Goal: Transaction & Acquisition: Download file/media

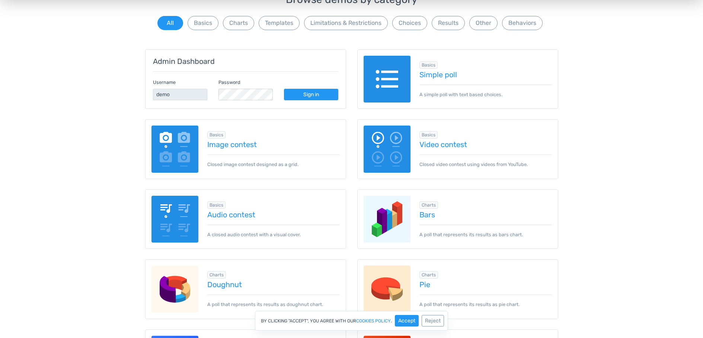
scroll to position [74, 0]
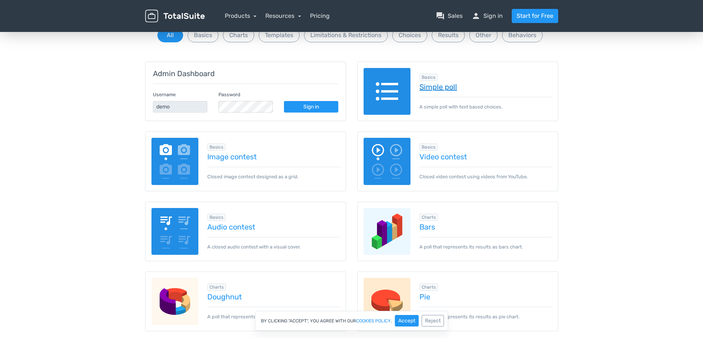
click at [432, 87] on link "Simple poll" at bounding box center [485, 87] width 132 height 8
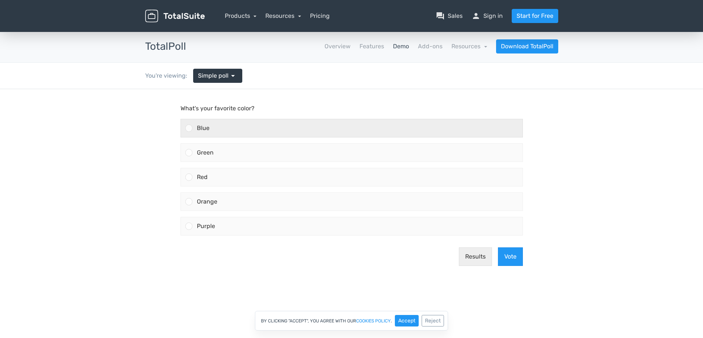
click at [185, 128] on div at bounding box center [188, 128] width 7 height 7
click at [189, 128] on input "Blue" at bounding box center [189, 128] width 0 height 0
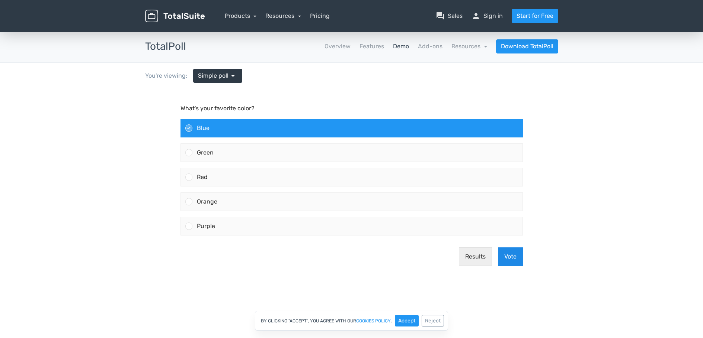
click at [511, 258] on button "Vote" at bounding box center [510, 257] width 25 height 19
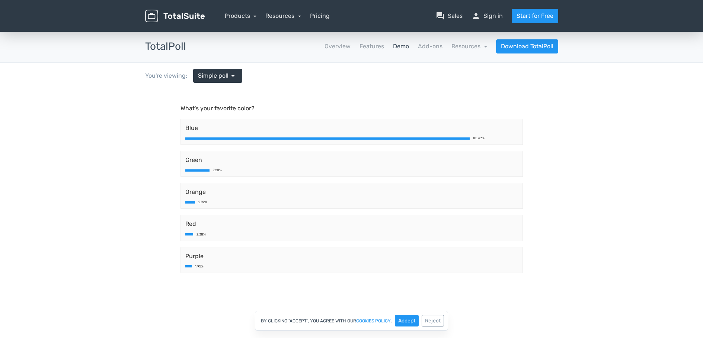
click at [401, 48] on link "Demo" at bounding box center [401, 46] width 16 height 9
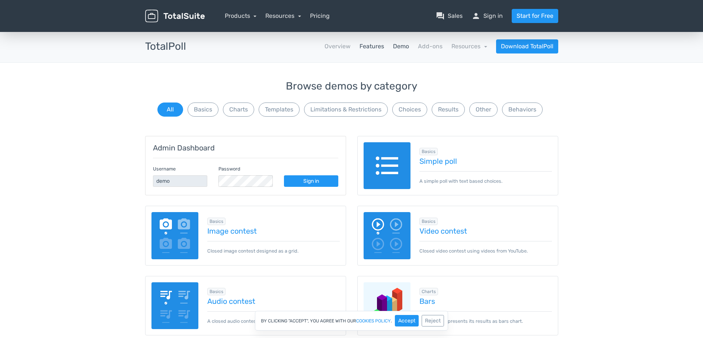
click at [369, 48] on link "Features" at bounding box center [371, 46] width 25 height 9
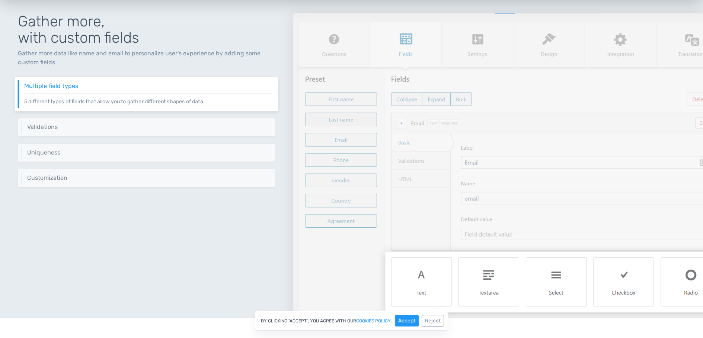
scroll to position [558, 0]
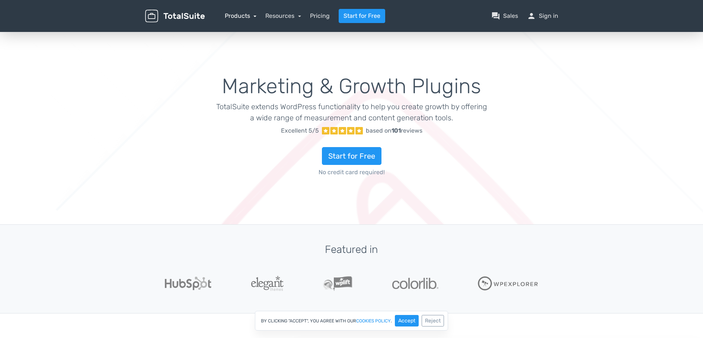
click at [249, 16] on link "Products" at bounding box center [241, 15] width 32 height 7
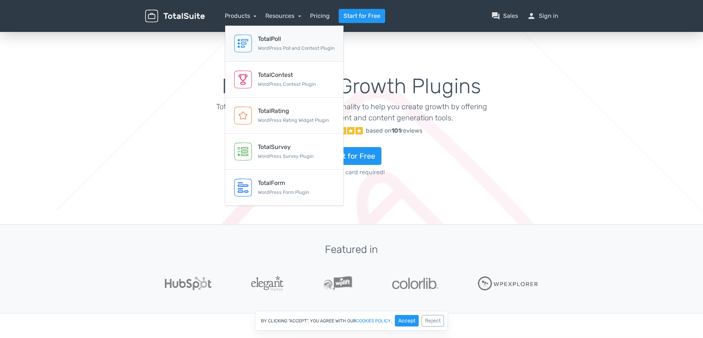
click at [274, 44] on div "TotalPoll WordPress Poll and Contest Plugin" at bounding box center [296, 44] width 77 height 18
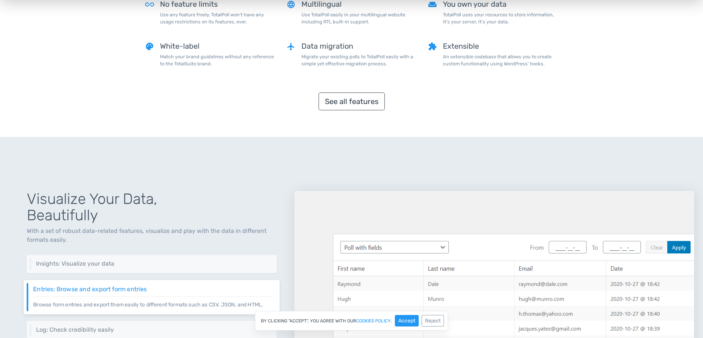
scroll to position [739, 0]
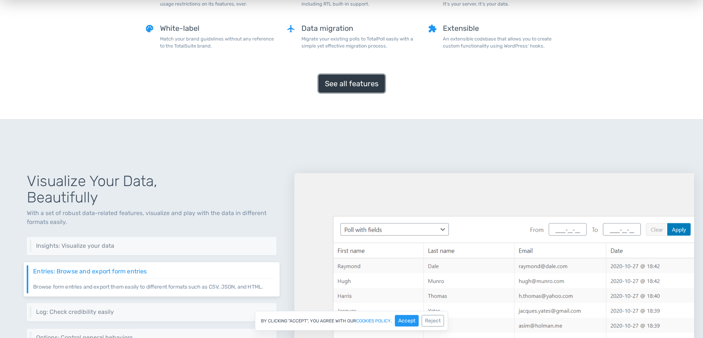
click at [346, 84] on link "See all features" at bounding box center [351, 84] width 66 height 18
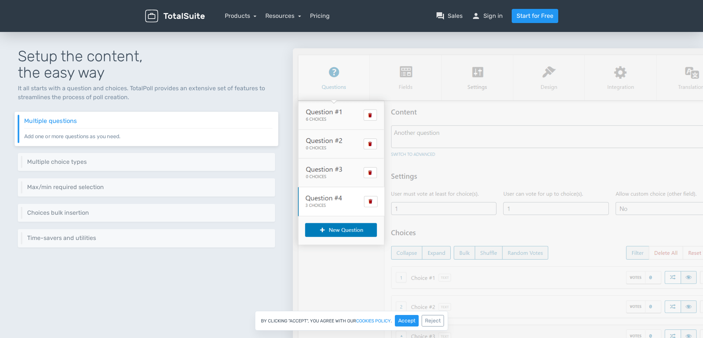
scroll to position [74, 0]
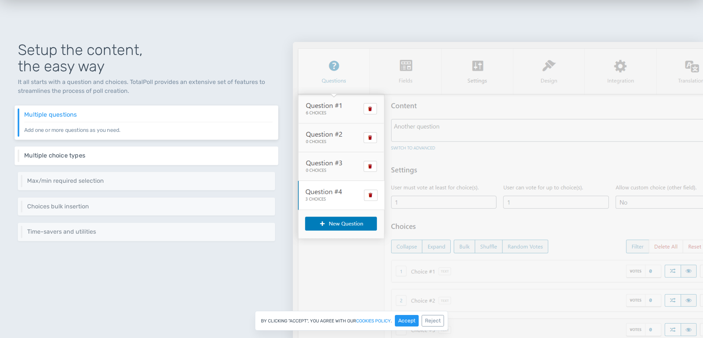
click at [153, 154] on h6 "Multiple choice types" at bounding box center [148, 155] width 248 height 7
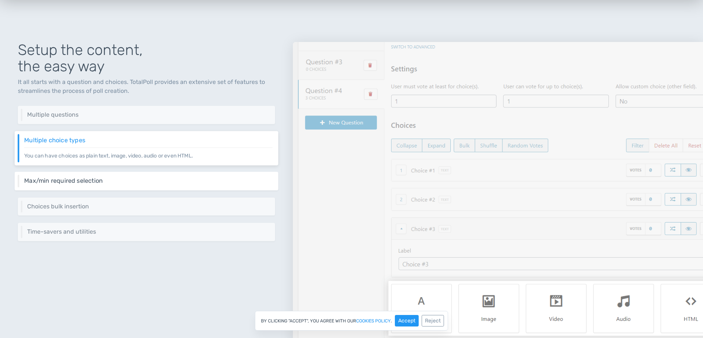
click at [148, 184] on p "Set the minimum and the maximum selection per question, you can even disable th…" at bounding box center [148, 184] width 248 height 0
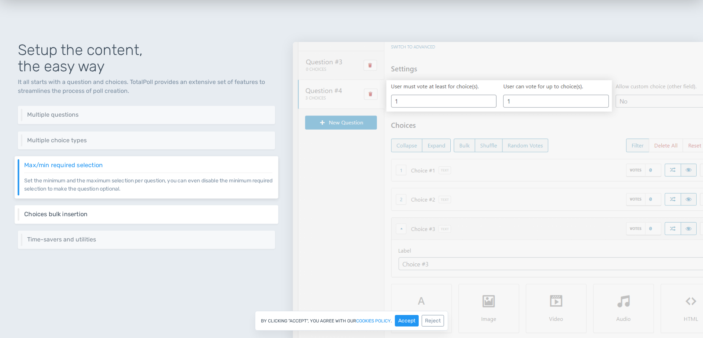
click at [142, 208] on div "Choices bulk insertion Just drag and drop your content into the choices area an…" at bounding box center [146, 214] width 263 height 19
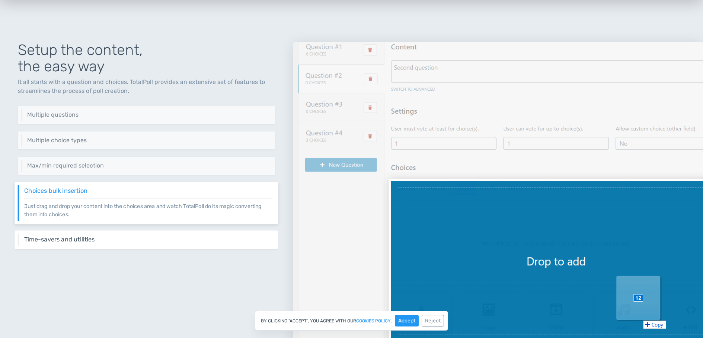
click at [147, 237] on h6 "Time-savers and utilities" at bounding box center [148, 240] width 248 height 7
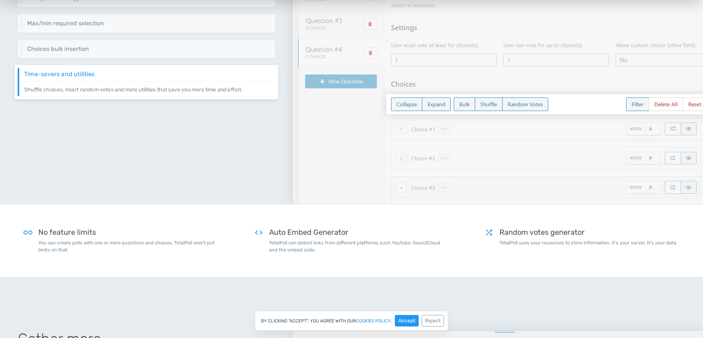
scroll to position [260, 0]
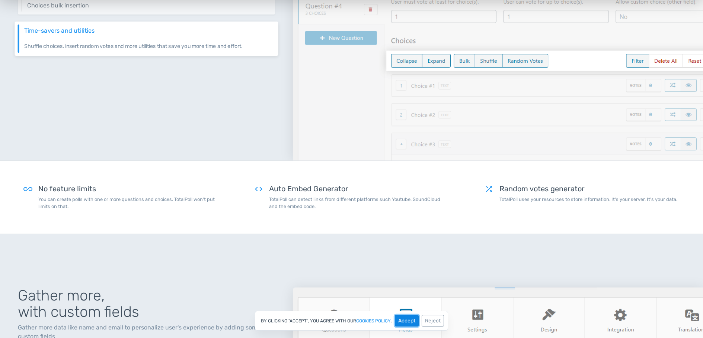
click at [402, 321] on button "Accept" at bounding box center [407, 321] width 24 height 12
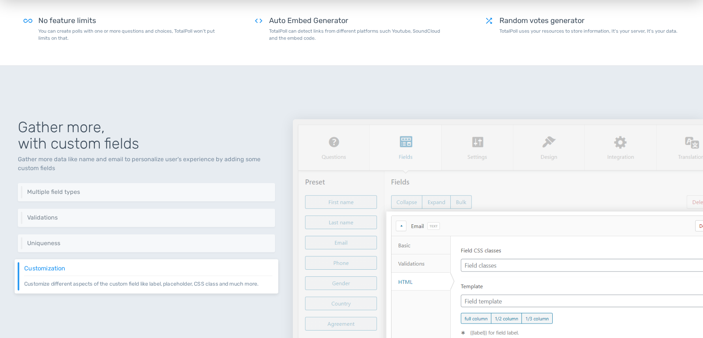
scroll to position [462, 0]
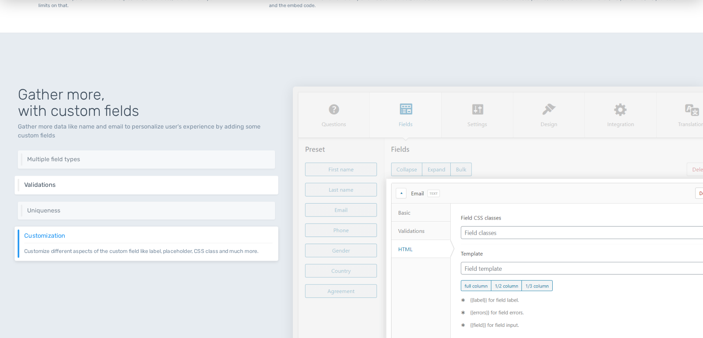
click at [123, 187] on h6 "Validations" at bounding box center [148, 185] width 248 height 7
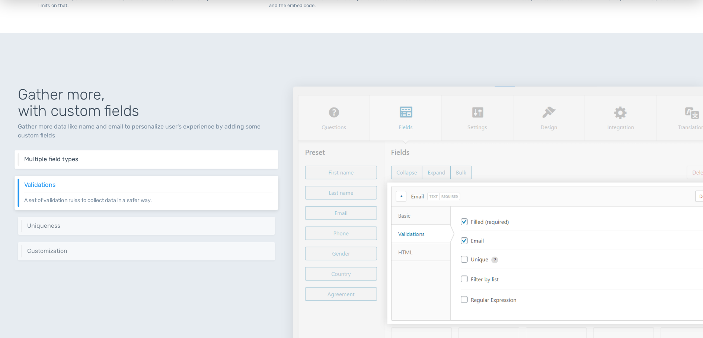
click at [149, 161] on h6 "Multiple field types" at bounding box center [148, 159] width 248 height 7
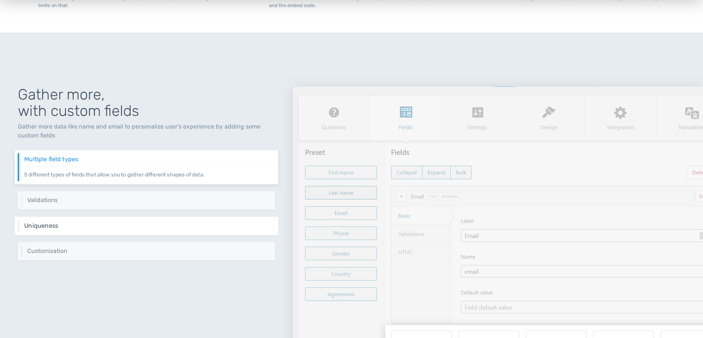
click at [115, 226] on h6 "Uniqueness" at bounding box center [148, 225] width 248 height 7
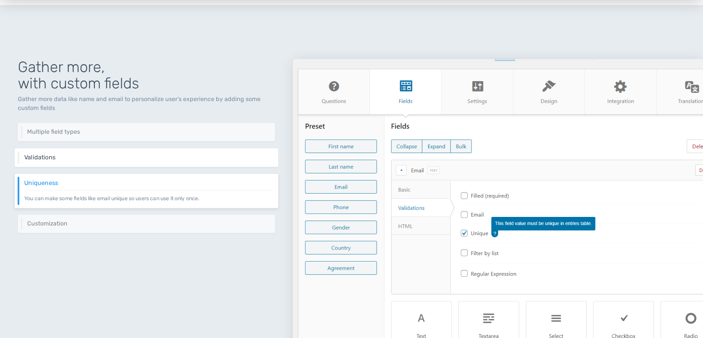
scroll to position [536, 0]
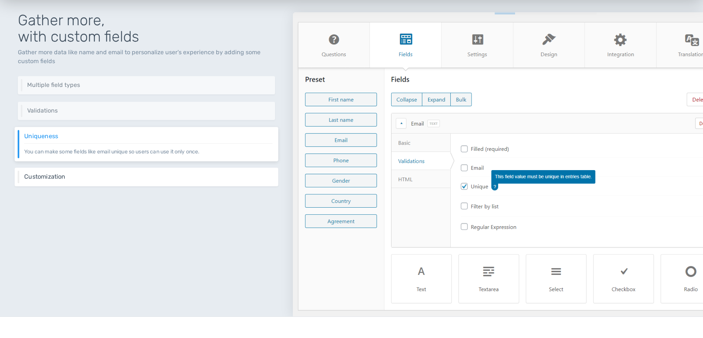
click at [131, 179] on h6 "Customization" at bounding box center [148, 177] width 248 height 7
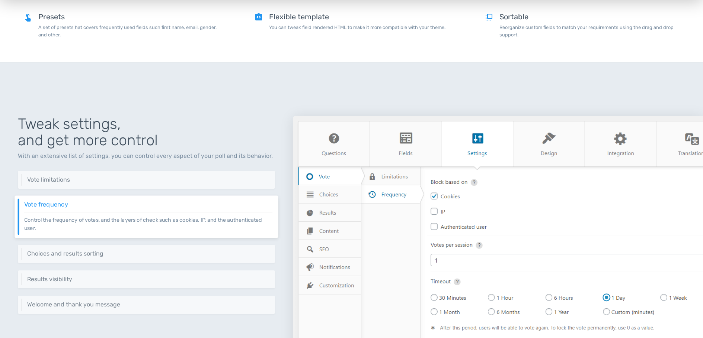
scroll to position [871, 0]
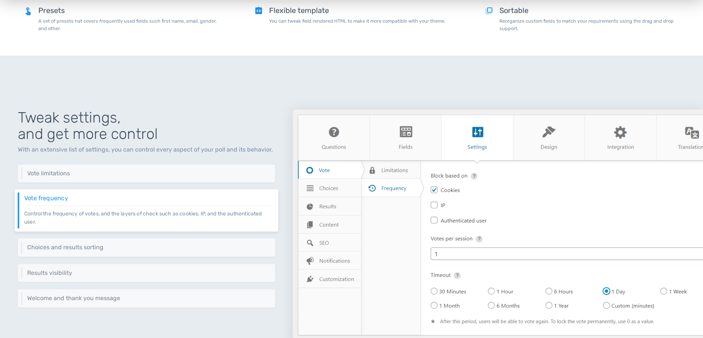
click at [131, 179] on div "Vote limitations Set different criteria to vote process like setting a start da…" at bounding box center [146, 174] width 257 height 18
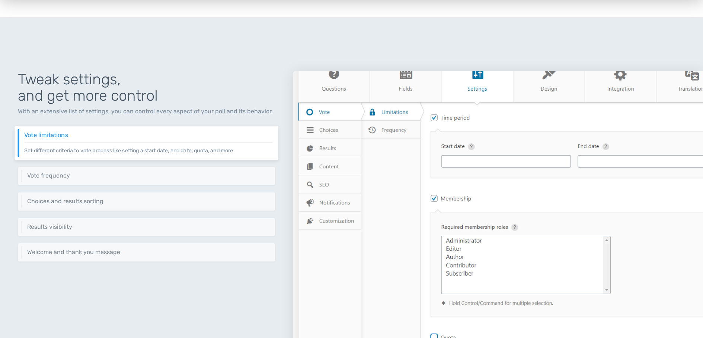
scroll to position [945, 0]
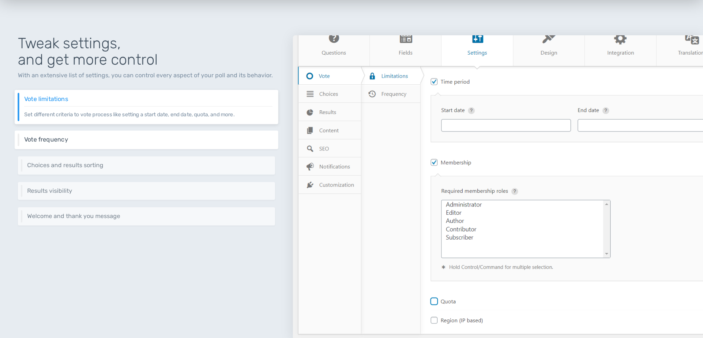
click at [91, 143] on p "Control the frequency of votes, and the layers of check such as cookies, IP, an…" at bounding box center [148, 143] width 248 height 0
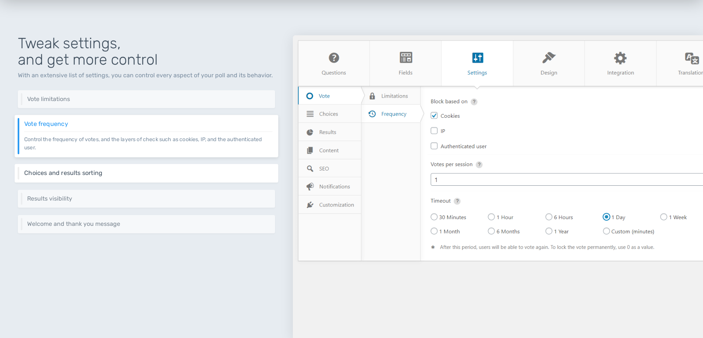
click at [100, 179] on div "Choices and results sorting You can change the sorting of choices during the vo…" at bounding box center [146, 173] width 263 height 19
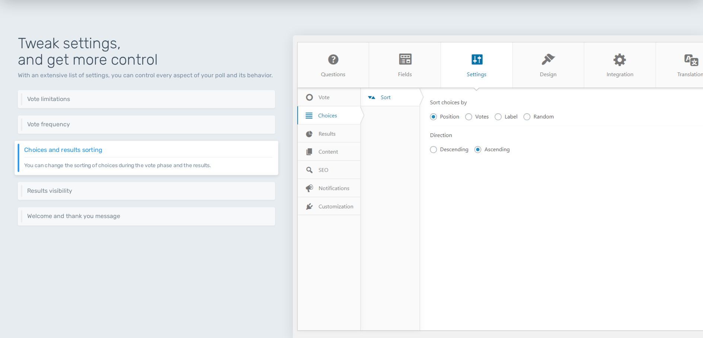
click at [100, 200] on div "Tweak settings, and get more control With an extensive list of settings, you ca…" at bounding box center [146, 178] width 293 height 322
click at [100, 198] on div "Results visibility TotalPoll offers multiple options to control results visibil…" at bounding box center [146, 191] width 263 height 19
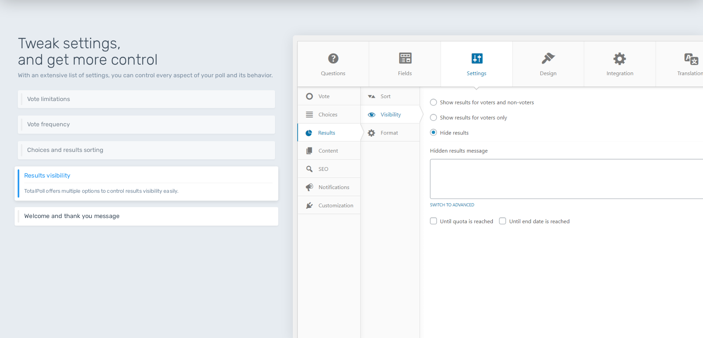
click at [100, 219] on h6 "Welcome and thank you message" at bounding box center [148, 216] width 248 height 7
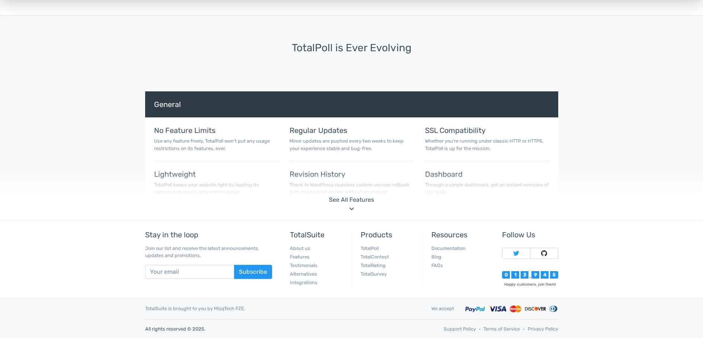
scroll to position [2672, 0]
click at [343, 204] on div "See All Features" at bounding box center [351, 199] width 691 height 9
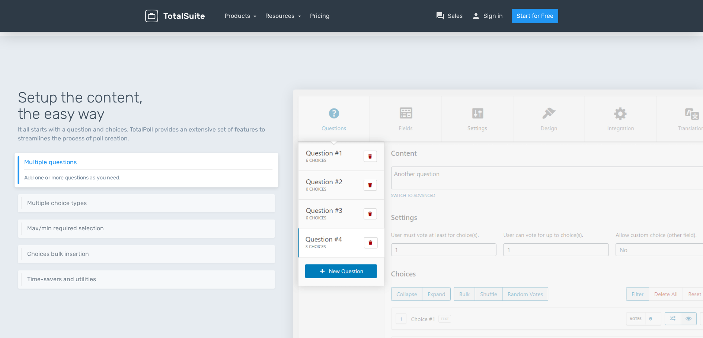
scroll to position [0, 0]
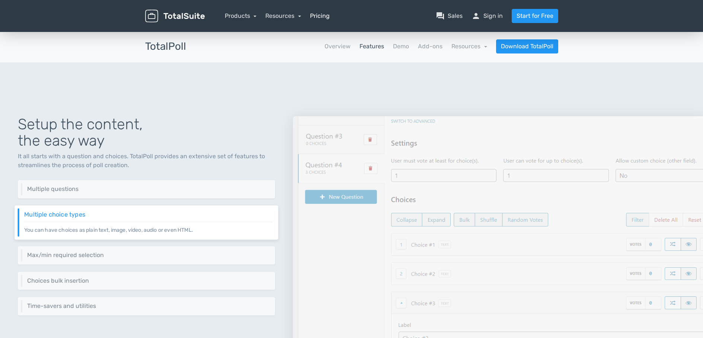
click at [321, 16] on link "Pricing" at bounding box center [320, 16] width 20 height 9
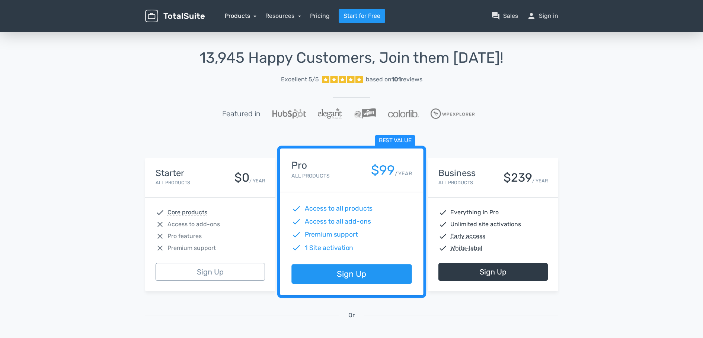
click at [250, 17] on link "Products" at bounding box center [241, 15] width 32 height 7
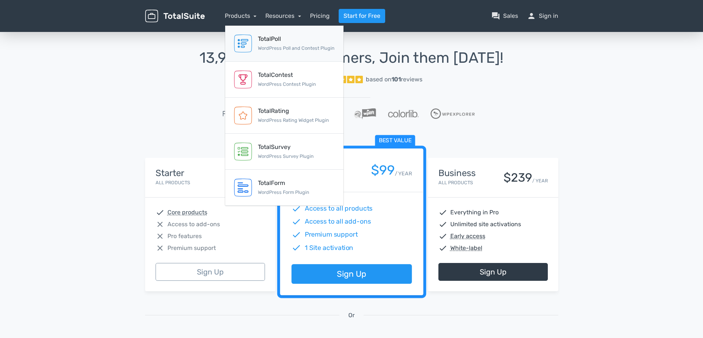
click at [255, 47] on link "TotalPoll WordPress Poll and Contest Plugin" at bounding box center [284, 44] width 118 height 36
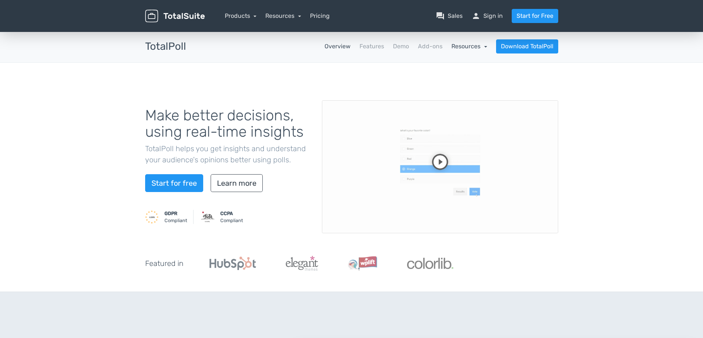
click at [454, 46] on link "Resources" at bounding box center [469, 46] width 36 height 7
click at [373, 49] on link "Features" at bounding box center [371, 46] width 25 height 9
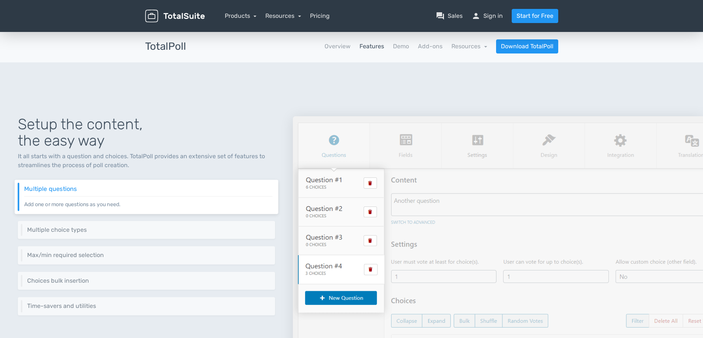
click at [413, 49] on nav "Overview Features Demo Add-ons Resources school Documentation article Changelog…" at bounding box center [378, 46] width 372 height 14
click at [401, 48] on link "Demo" at bounding box center [401, 46] width 16 height 9
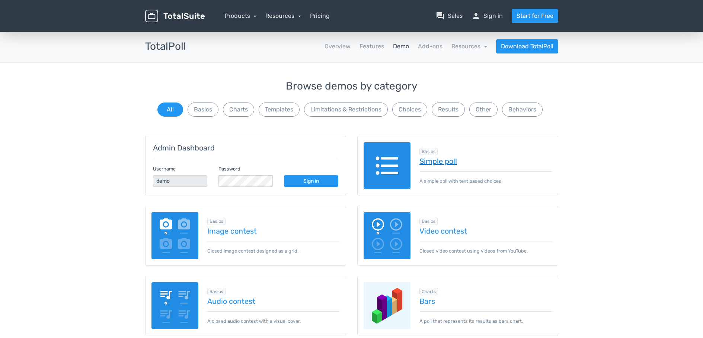
click at [427, 163] on link "Simple poll" at bounding box center [485, 161] width 132 height 8
click at [439, 111] on button "Results" at bounding box center [447, 110] width 33 height 14
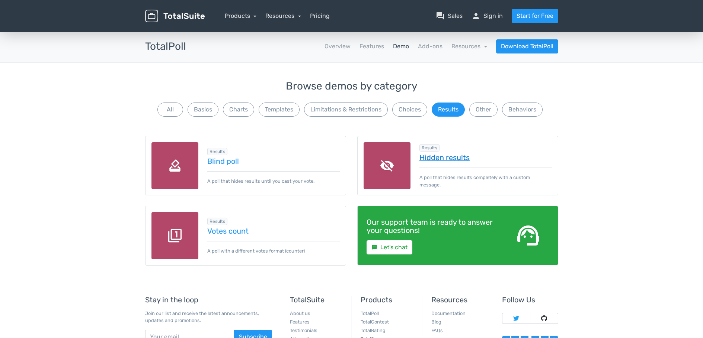
click at [451, 162] on link "Hidden results" at bounding box center [485, 158] width 132 height 8
click at [429, 49] on link "Add-ons" at bounding box center [430, 46] width 25 height 9
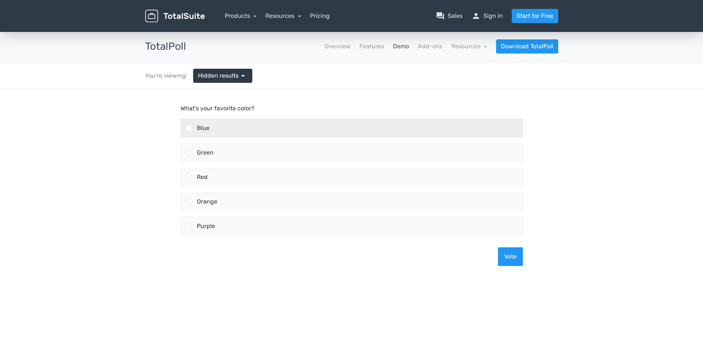
click at [225, 127] on div "Blue" at bounding box center [357, 128] width 330 height 18
click at [189, 128] on input "Blue" at bounding box center [189, 128] width 0 height 0
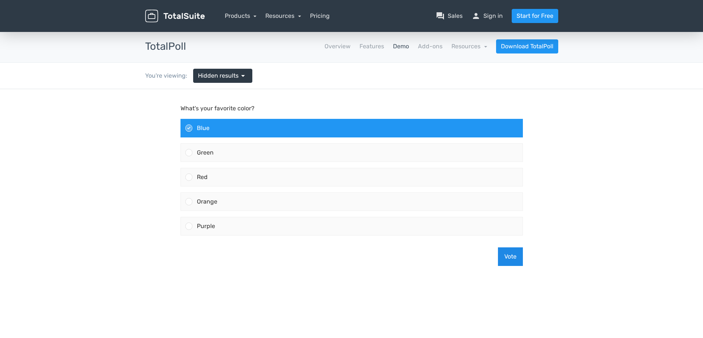
click at [512, 257] on button "Vote" at bounding box center [510, 257] width 25 height 19
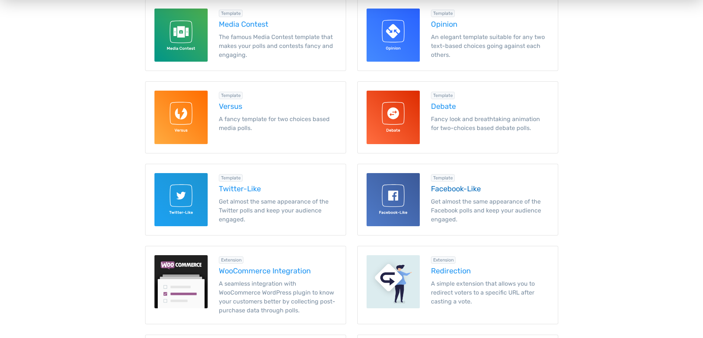
scroll to position [37, 0]
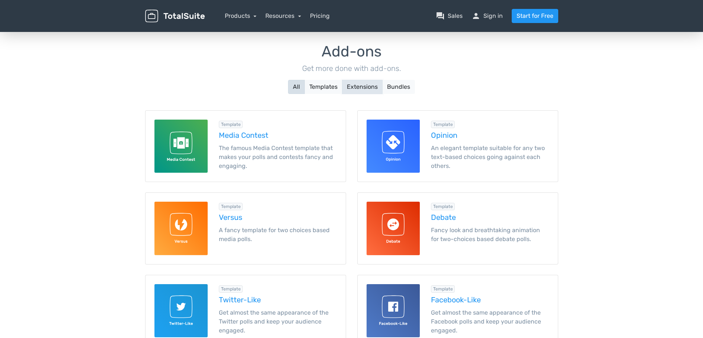
click at [364, 90] on button "Extensions" at bounding box center [362, 87] width 41 height 14
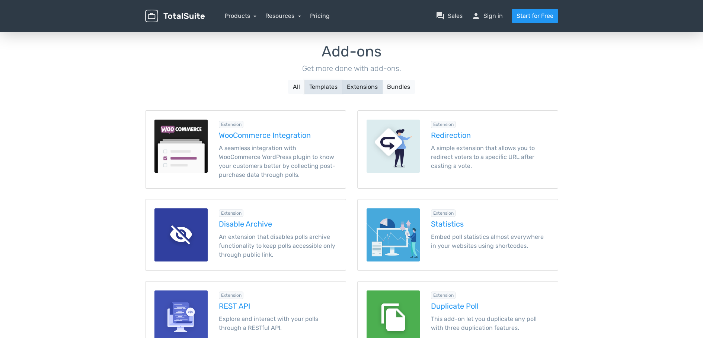
click at [332, 90] on button "Templates" at bounding box center [323, 87] width 38 height 14
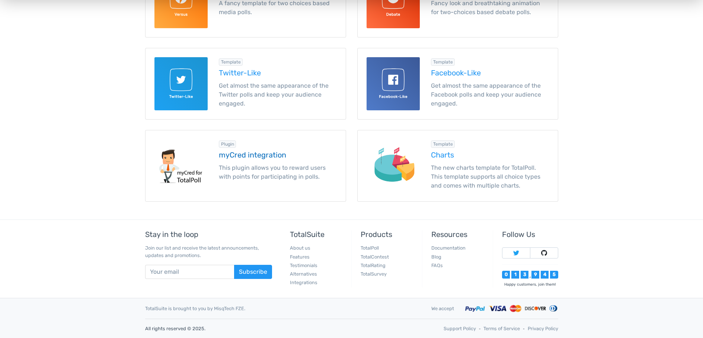
scroll to position [0, 0]
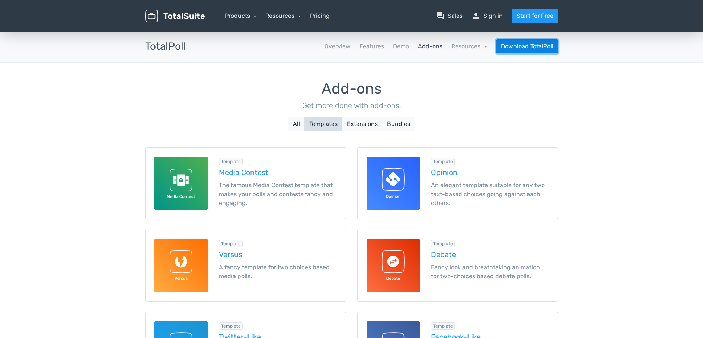
click at [548, 48] on link "Download TotalPoll" at bounding box center [527, 46] width 62 height 14
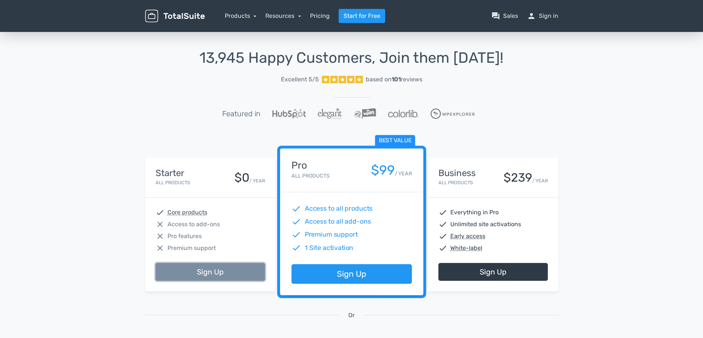
click at [216, 271] on link "Sign Up" at bounding box center [209, 272] width 109 height 18
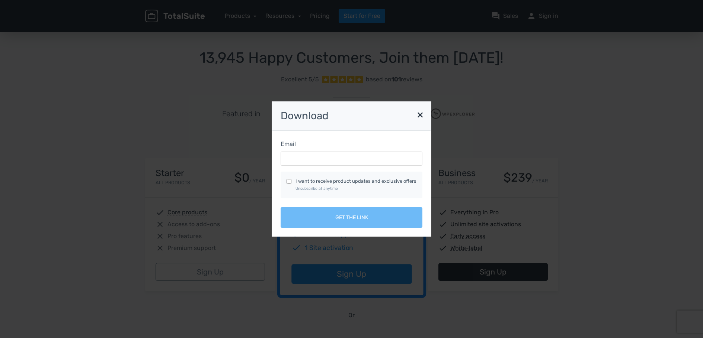
click at [304, 151] on div "Email" at bounding box center [351, 153] width 142 height 26
click at [303, 166] on input "Email" at bounding box center [351, 159] width 142 height 14
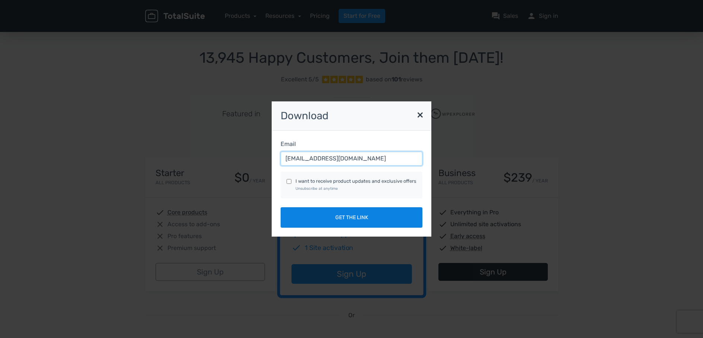
type input "hallo@grow-webdesign.nl"
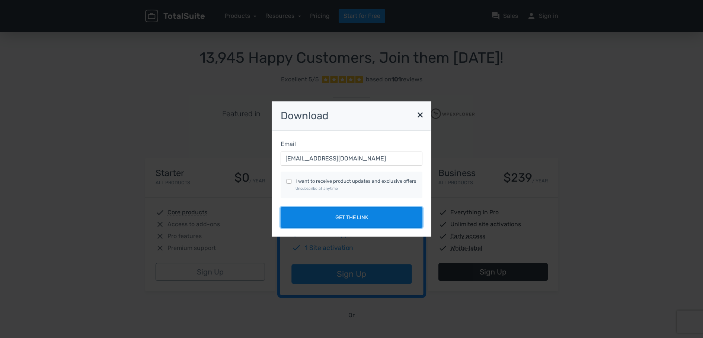
click at [327, 218] on button "Get the link" at bounding box center [351, 218] width 142 height 20
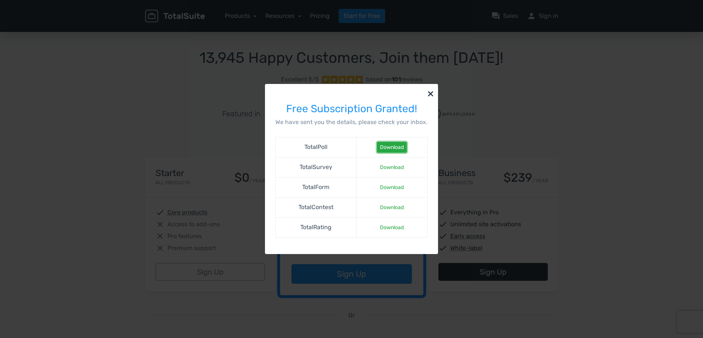
click at [393, 145] on link "Download" at bounding box center [392, 147] width 30 height 11
drag, startPoint x: 303, startPoint y: 167, endPoint x: 344, endPoint y: 167, distance: 40.9
click at [344, 167] on td "TotalSurvey" at bounding box center [316, 167] width 81 height 20
click at [424, 93] on button "×" at bounding box center [430, 93] width 15 height 19
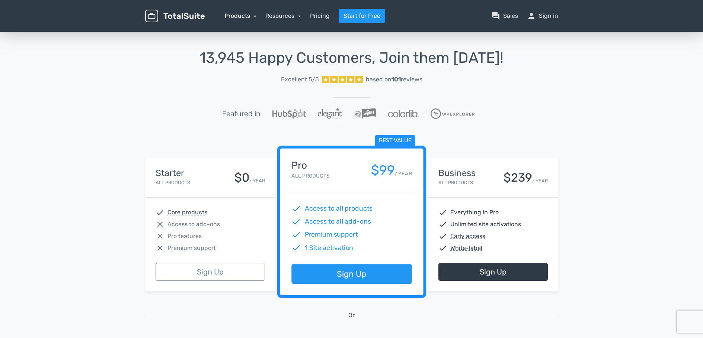
click at [238, 15] on link "Products" at bounding box center [241, 15] width 32 height 7
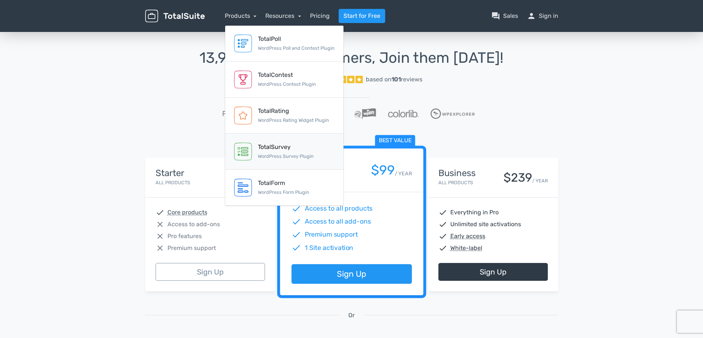
click at [276, 147] on div "TotalSurvey" at bounding box center [286, 147] width 56 height 9
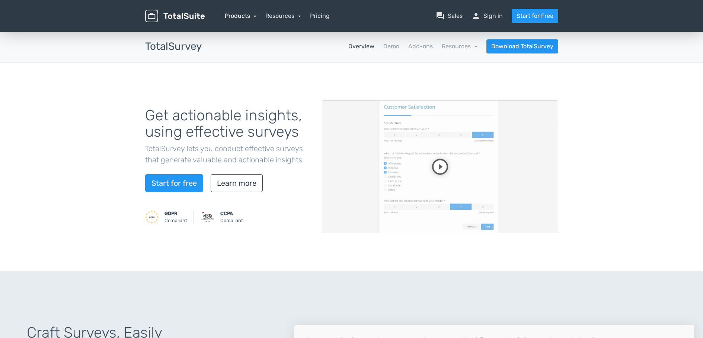
click at [242, 16] on link "Products" at bounding box center [241, 15] width 32 height 7
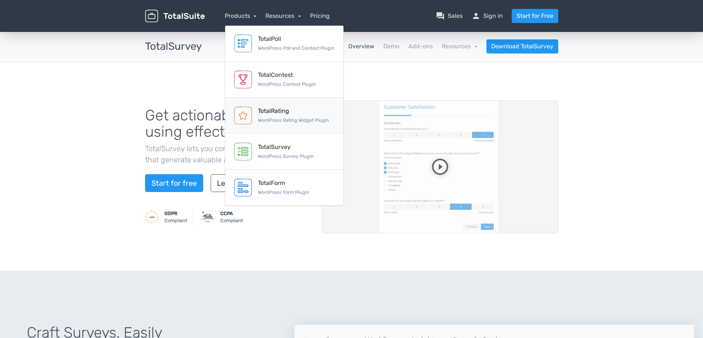
click at [283, 106] on link "TotalRating WordPress Rating Widget Plugin" at bounding box center [284, 116] width 118 height 36
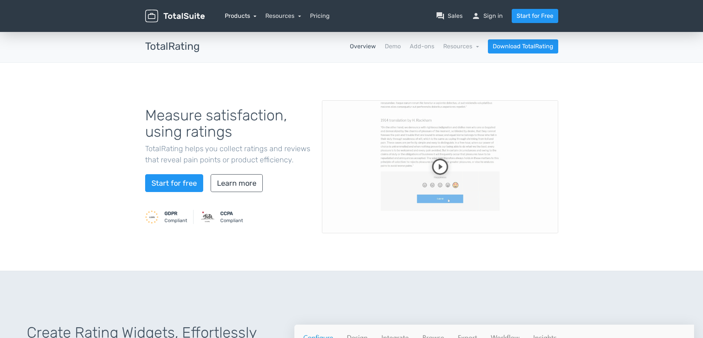
click at [245, 18] on link "Products" at bounding box center [241, 15] width 32 height 7
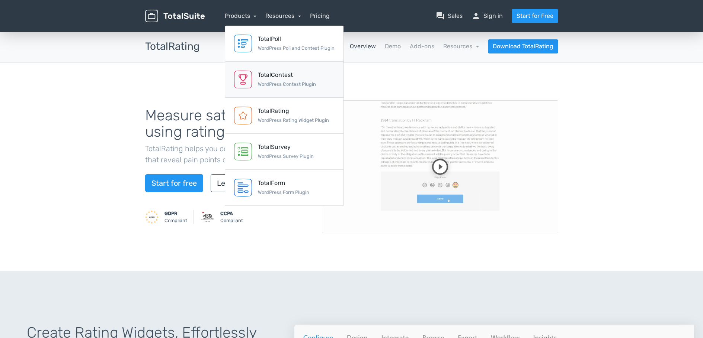
click at [271, 71] on div "TotalContest" at bounding box center [287, 75] width 58 height 9
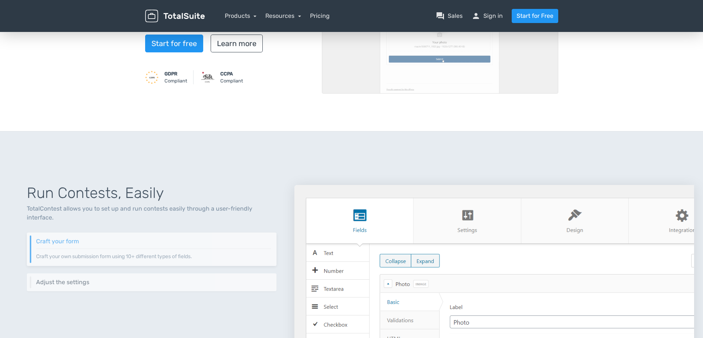
scroll to position [298, 0]
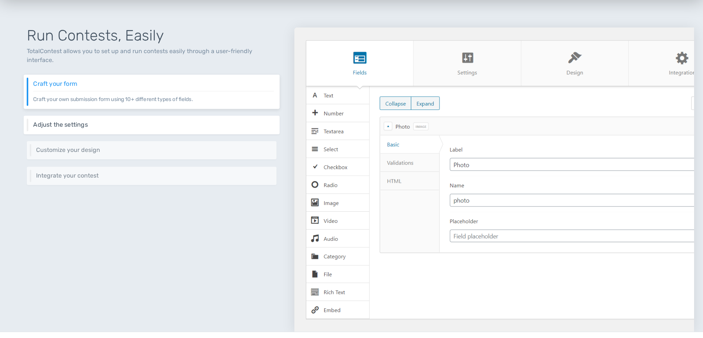
click at [184, 128] on p "Adjust your contest's behavior through a rich set of settings and options." at bounding box center [153, 128] width 241 height 0
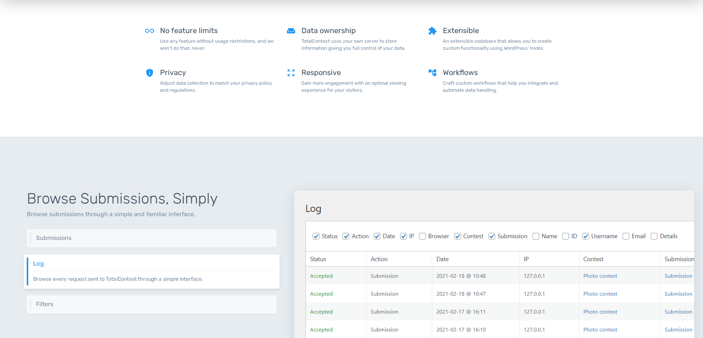
scroll to position [0, 0]
